Goal: Navigation & Orientation: Find specific page/section

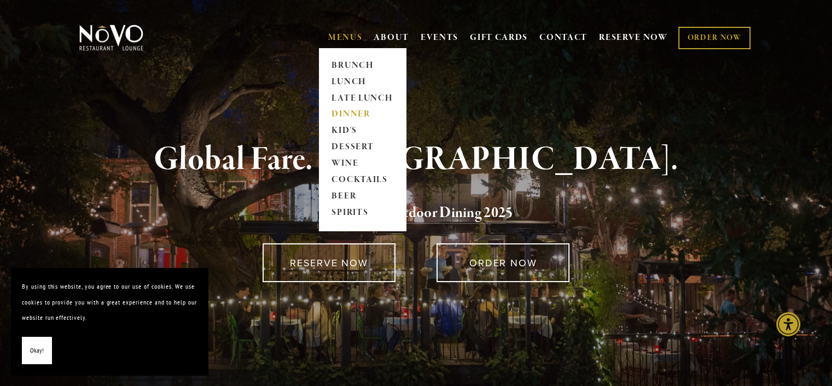
click at [350, 111] on link "DINNER" at bounding box center [362, 115] width 68 height 16
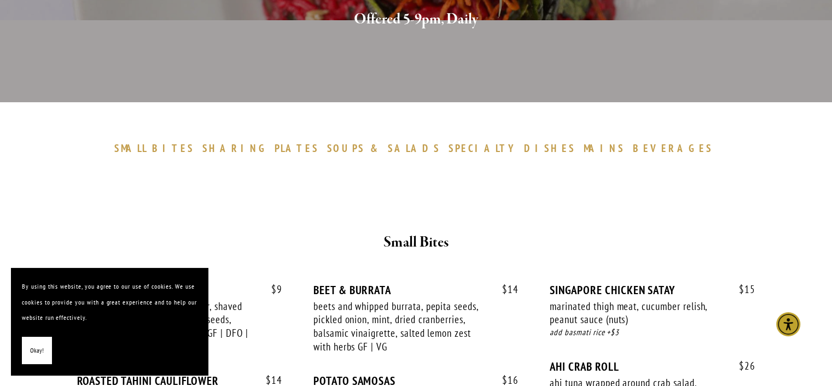
scroll to position [328, 0]
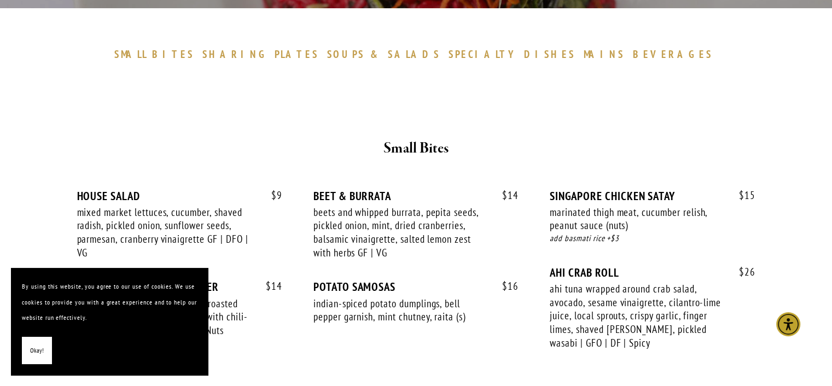
click at [37, 352] on span "Okay!" at bounding box center [37, 351] width 14 height 16
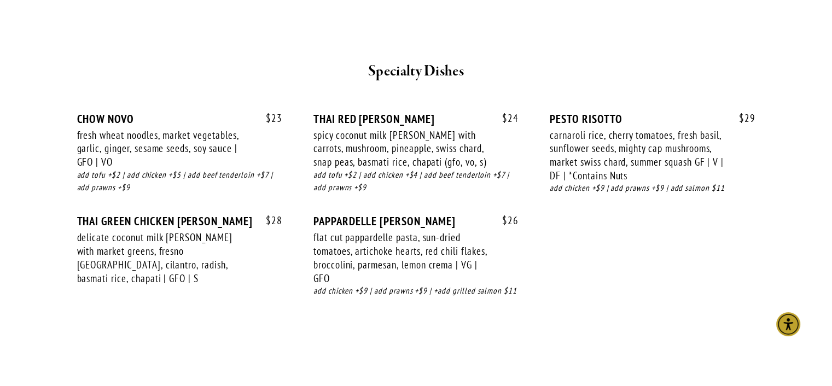
scroll to position [1477, 0]
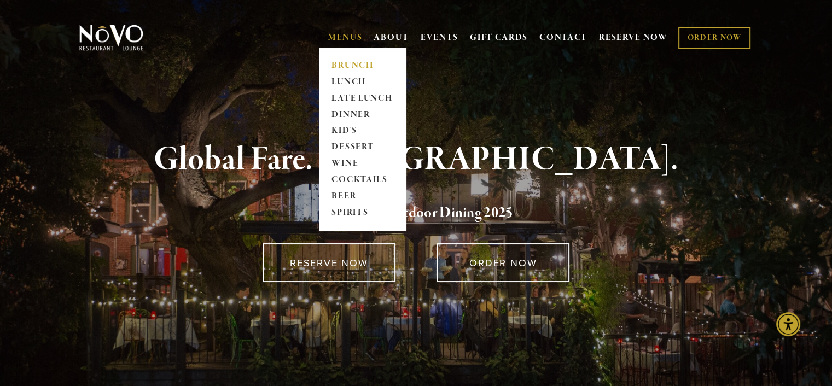
click at [344, 62] on link "BRUNCH" at bounding box center [362, 65] width 68 height 16
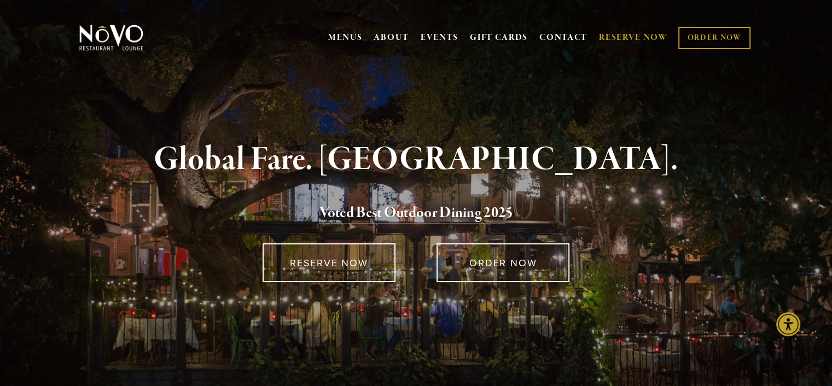
click at [619, 31] on link "RESERVE NOW" at bounding box center [633, 37] width 69 height 21
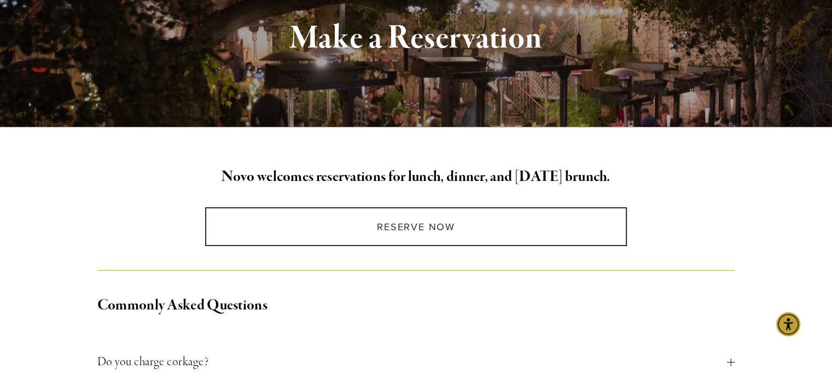
scroll to position [164, 0]
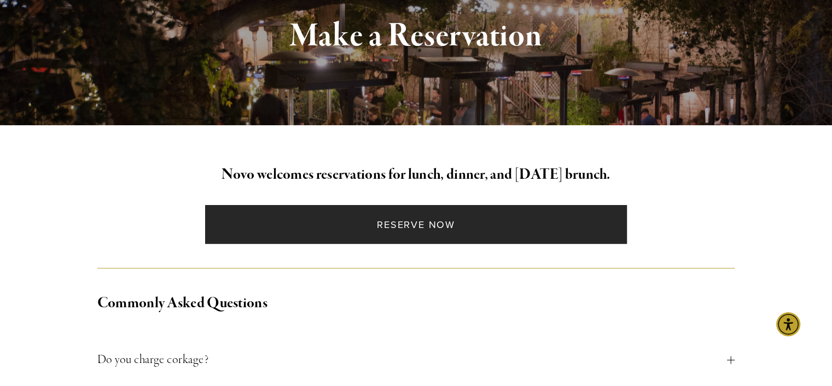
click at [357, 227] on link "Reserve Now" at bounding box center [416, 224] width 422 height 39
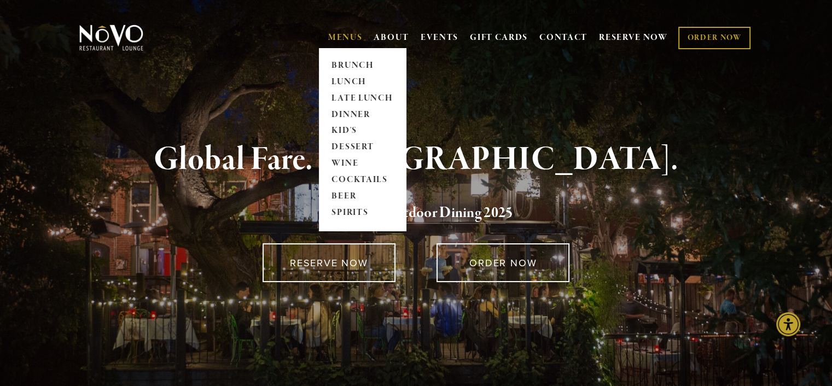
click at [337, 37] on link "MENUS" at bounding box center [345, 37] width 34 height 11
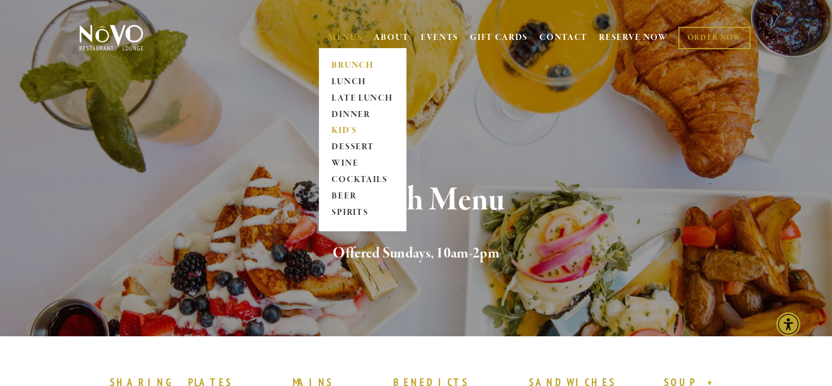
click at [340, 131] on link "KID'S" at bounding box center [362, 131] width 68 height 16
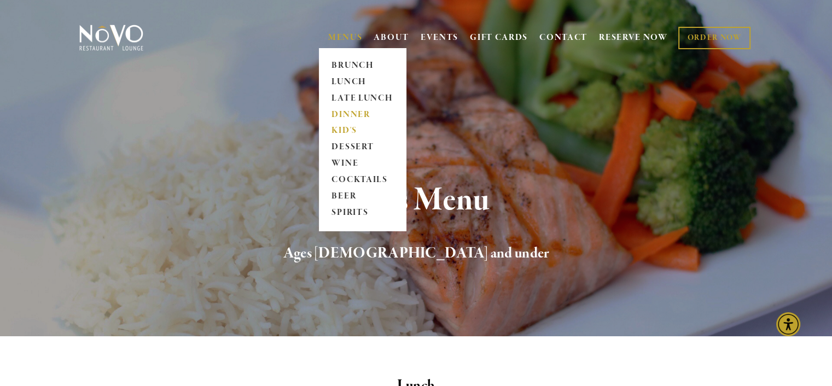
click at [351, 115] on link "DINNER" at bounding box center [362, 115] width 68 height 16
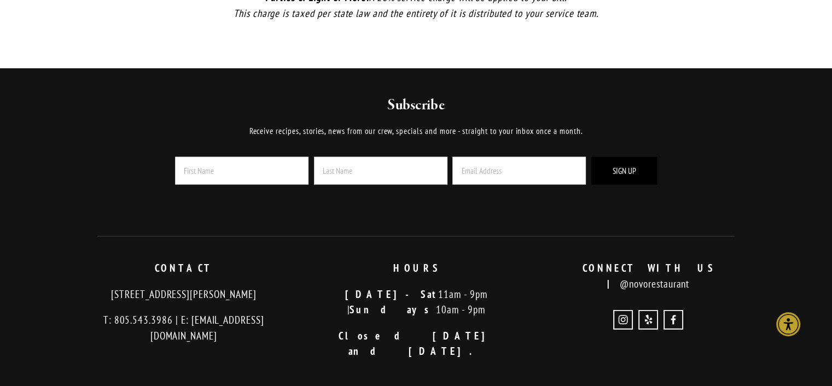
scroll to position [2791, 0]
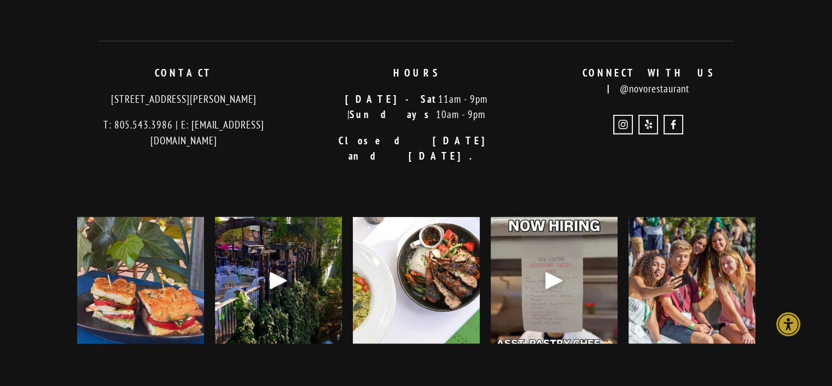
click at [283, 268] on div "Play" at bounding box center [278, 281] width 26 height 26
